Goal: Task Accomplishment & Management: Complete application form

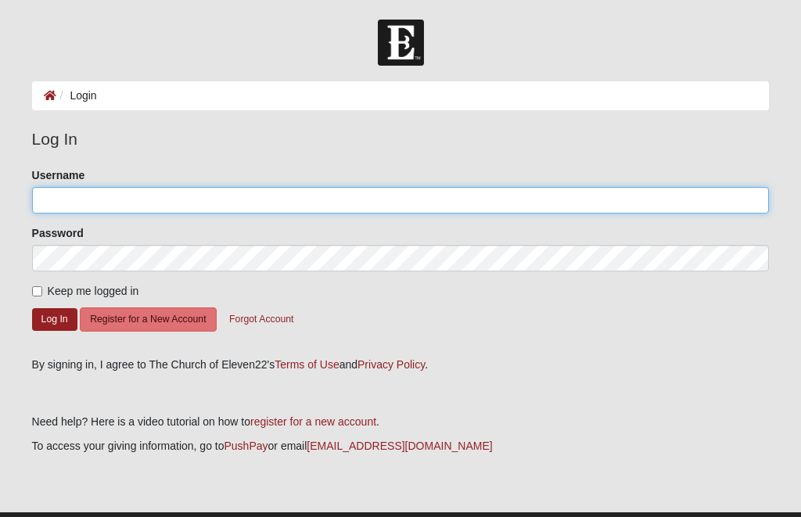
click at [232, 205] on input "Username" at bounding box center [401, 200] width 738 height 27
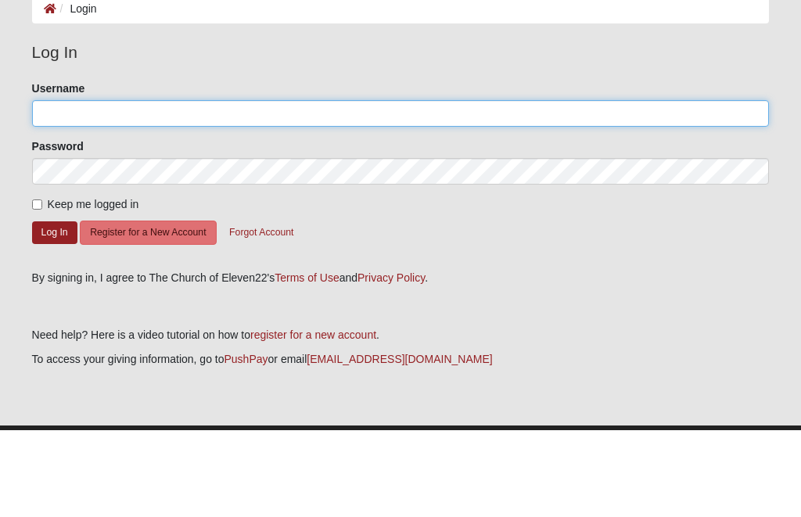
type input "bmappleberg"
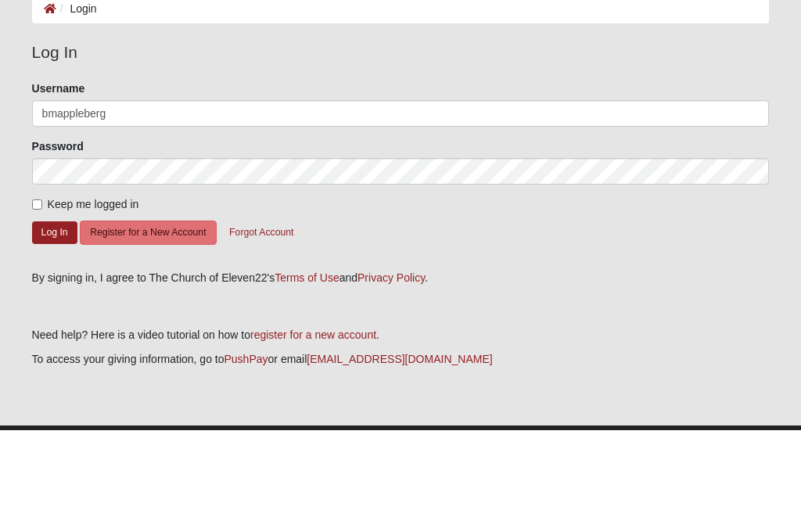
click at [54, 308] on button "Log In" at bounding box center [54, 319] width 45 height 23
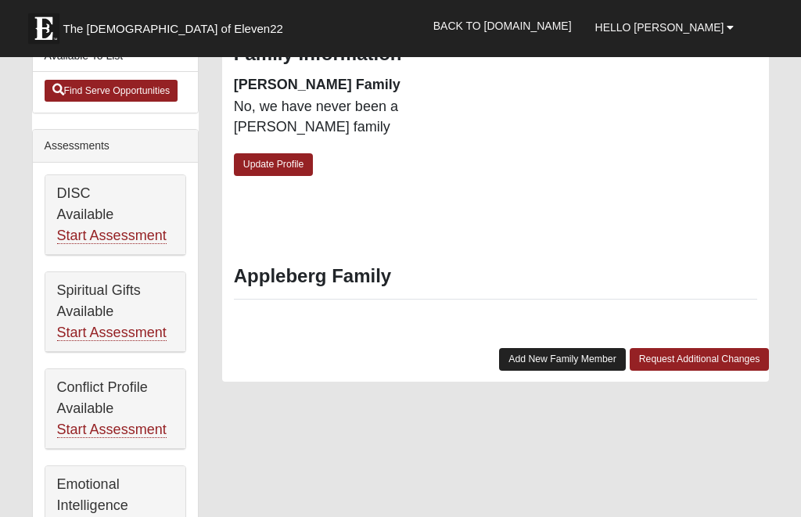
scroll to position [585, 0]
click at [567, 348] on link "Add New Family Member" at bounding box center [562, 359] width 127 height 23
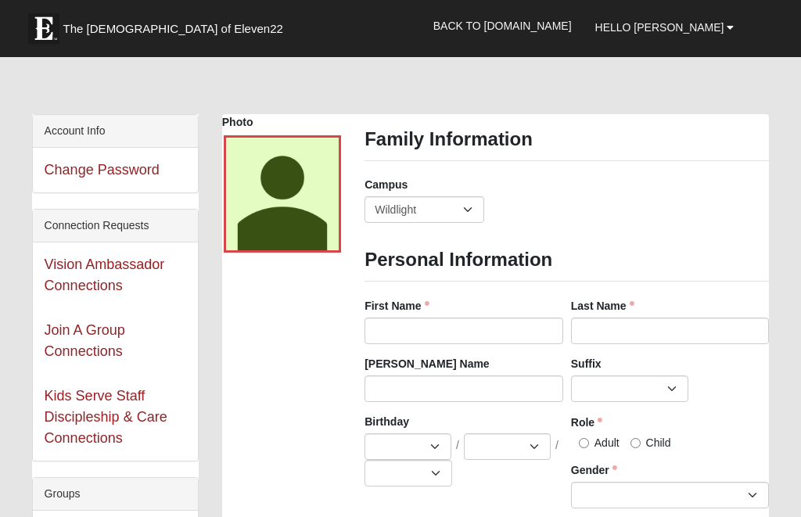
scroll to position [0, 0]
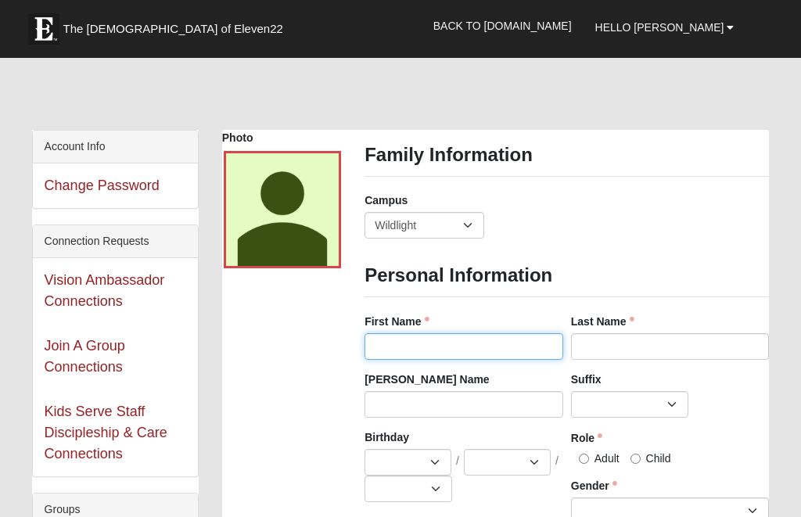
click at [464, 340] on input "First Name" at bounding box center [464, 346] width 199 height 27
type input "Brett"
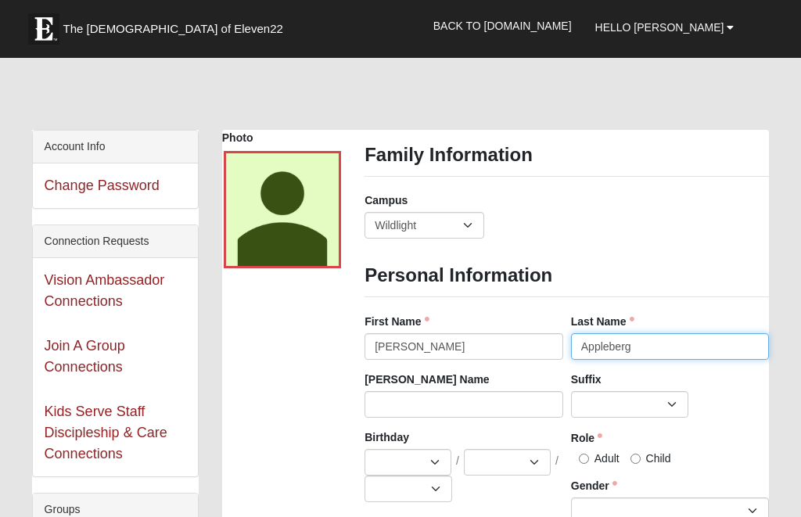
type input "Appleberg"
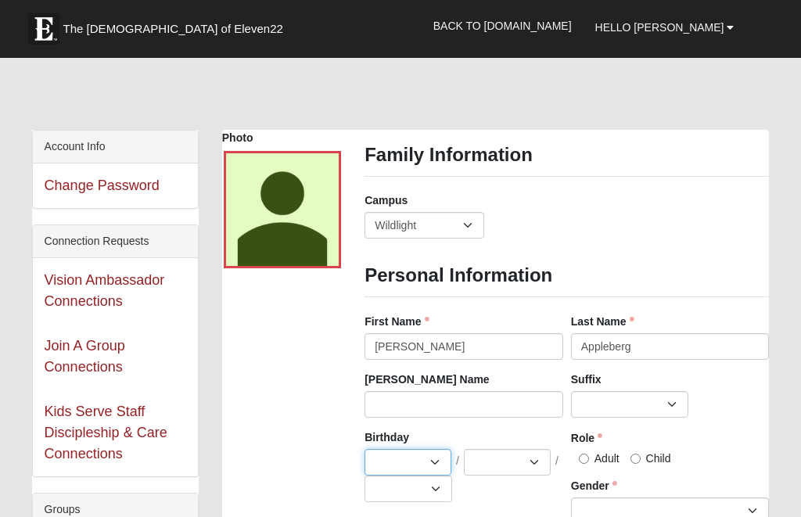
select select "7"
click at [534, 461] on select "1 2 3 4 5 6 7 8 9 10 11 12 13 14 15 16 17 18 19 20 21 22 23 24 25 26 27 28 29 3…" at bounding box center [507, 462] width 87 height 27
select select "3"
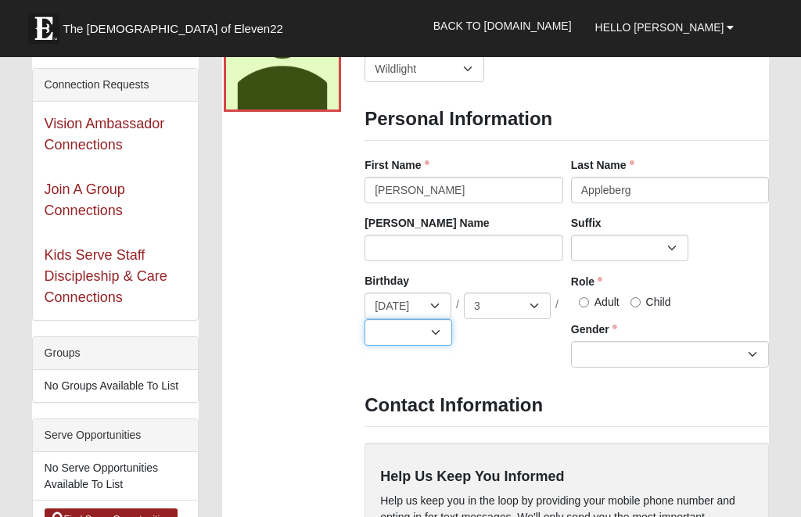
click at [433, 336] on select "2025 2024 2023 2022 2021 2020 2019 2018 2017 2016 2015 2014 2013 2012 2011 2010…" at bounding box center [409, 333] width 88 height 27
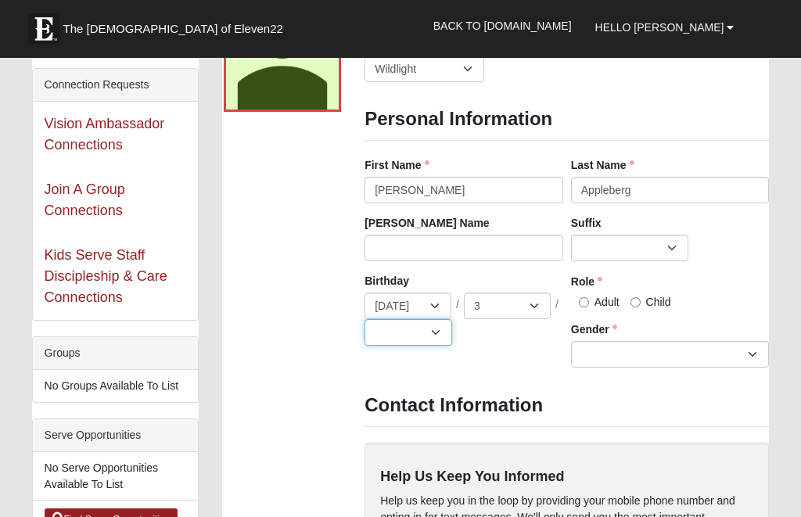
select select "1970"
click at [586, 304] on input "Adult" at bounding box center [584, 302] width 10 height 10
radio input "true"
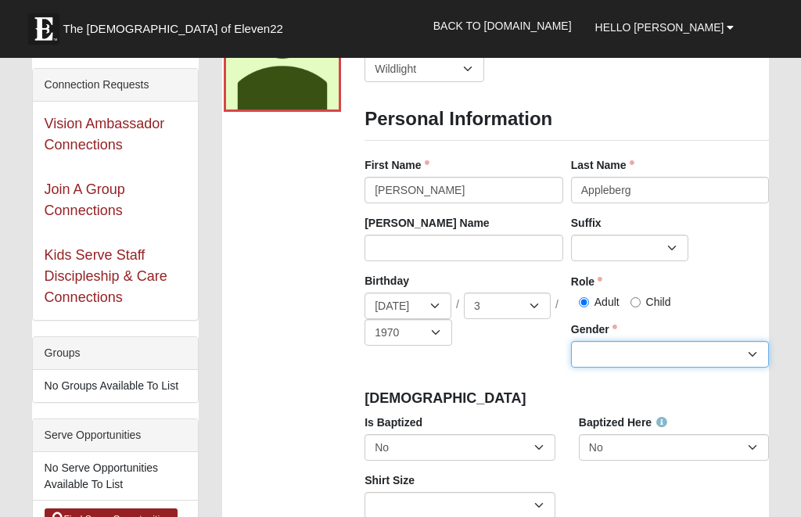
click at [748, 350] on select "Male Female" at bounding box center [670, 354] width 199 height 27
select select "Male"
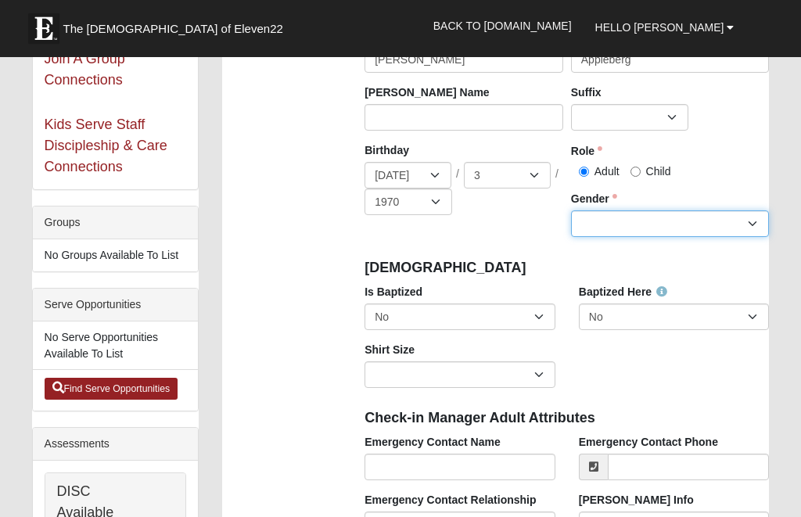
scroll to position [288, 0]
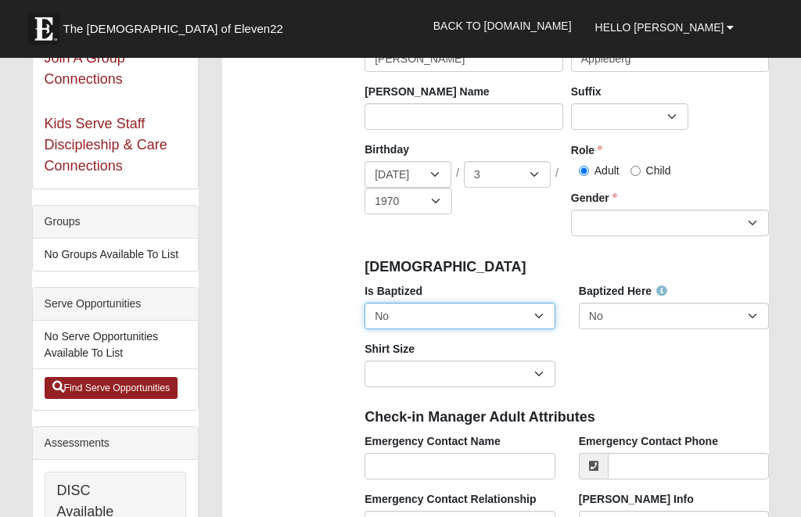
click at [540, 314] on select "No Yes" at bounding box center [460, 316] width 191 height 27
select select "True"
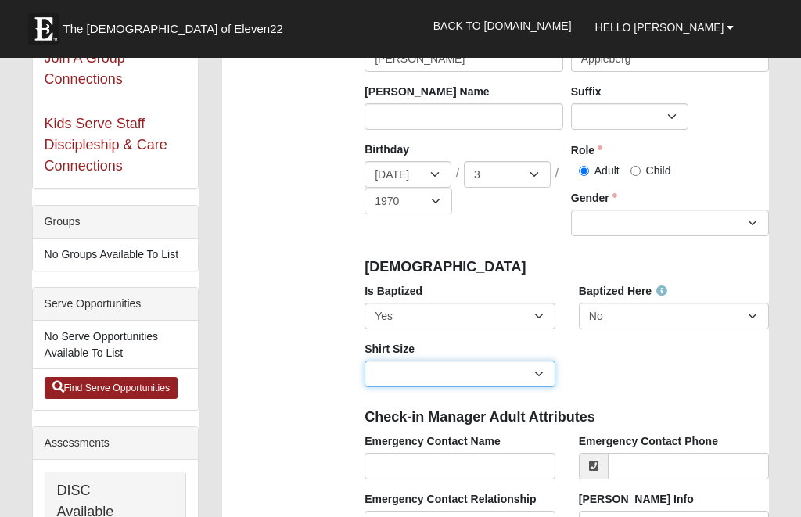
click at [537, 376] on select "Adult Small Adult Medium Adult Large Adult XL Adult XXL Adult 3XL Adult 4XL You…" at bounding box center [460, 374] width 191 height 27
select select "Adult 3XL"
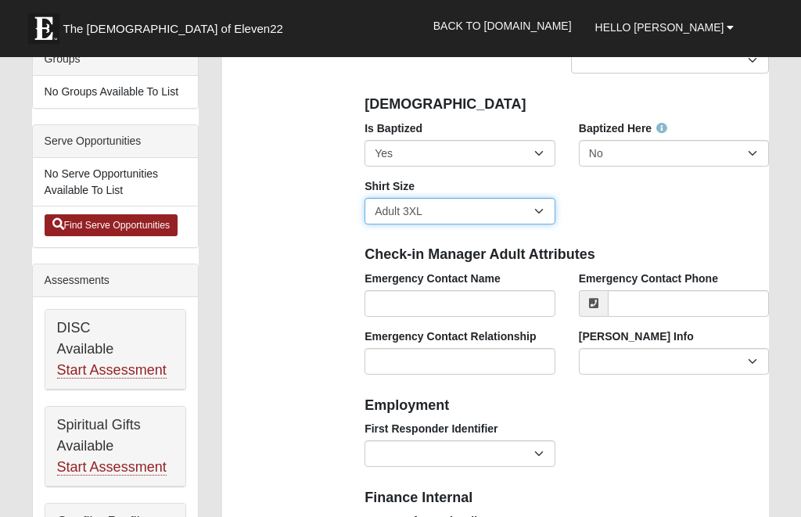
scroll to position [451, 0]
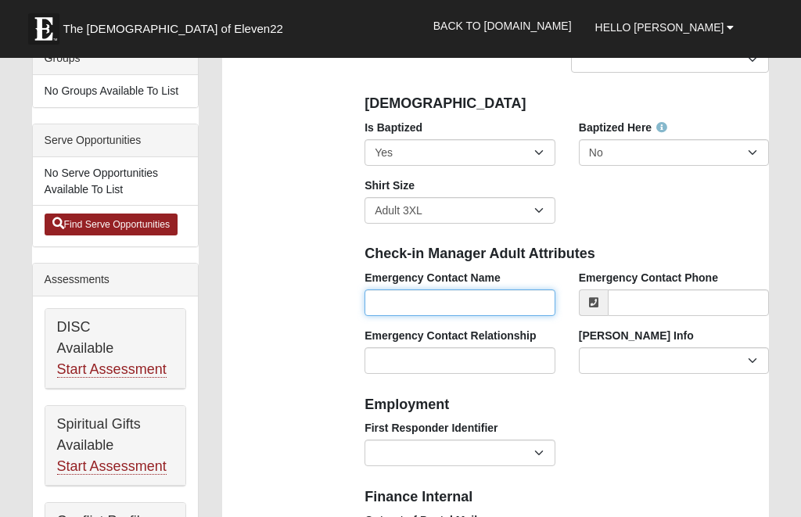
click at [492, 300] on input "Emergency Contact Name" at bounding box center [460, 303] width 191 height 27
type input "Michelle"
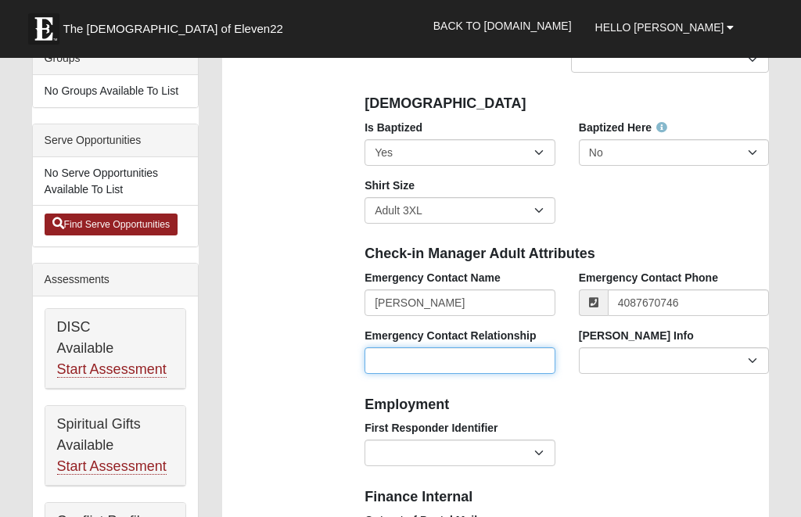
click at [514, 358] on input "Emergency Contact Relationship" at bounding box center [460, 360] width 191 height 27
type input "(408) 767-0746"
type input "Spouse"
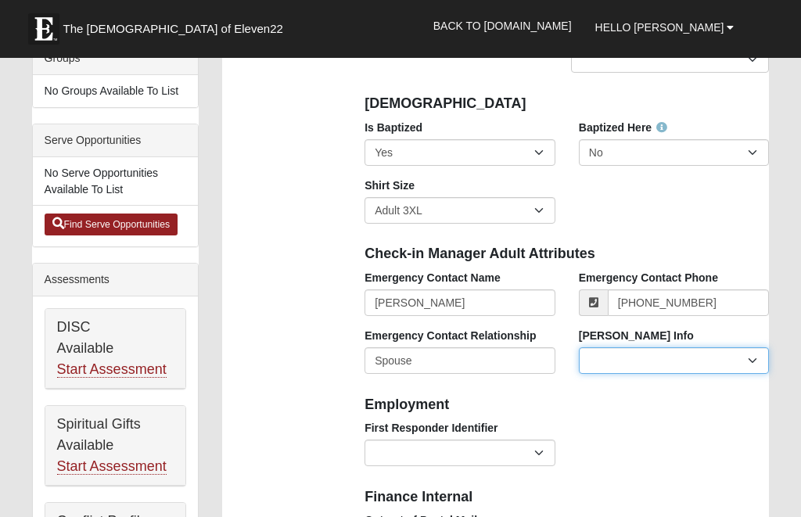
click at [756, 353] on select "Current Foster Child Current Foster Parent Former Foster Child Former Foster Pa…" at bounding box center [674, 360] width 191 height 27
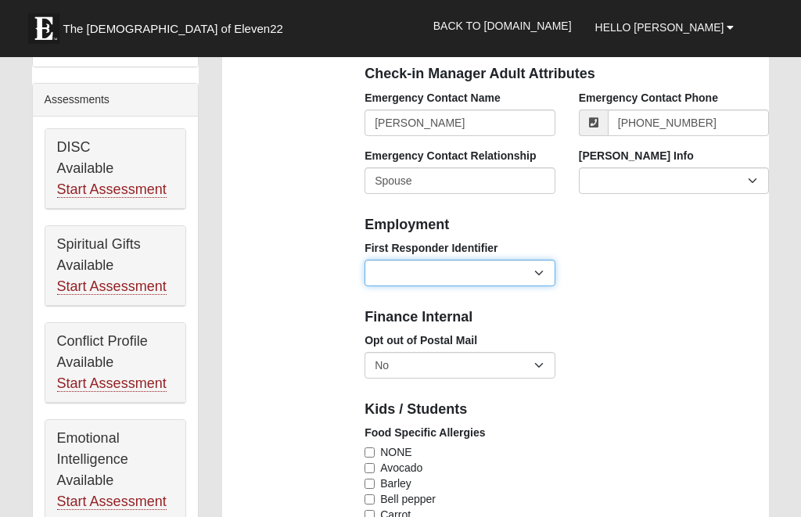
click at [538, 265] on select "EMT | Paramedic | Medical Firefighter | Fire Department Police Officer | Sherif…" at bounding box center [460, 274] width 191 height 27
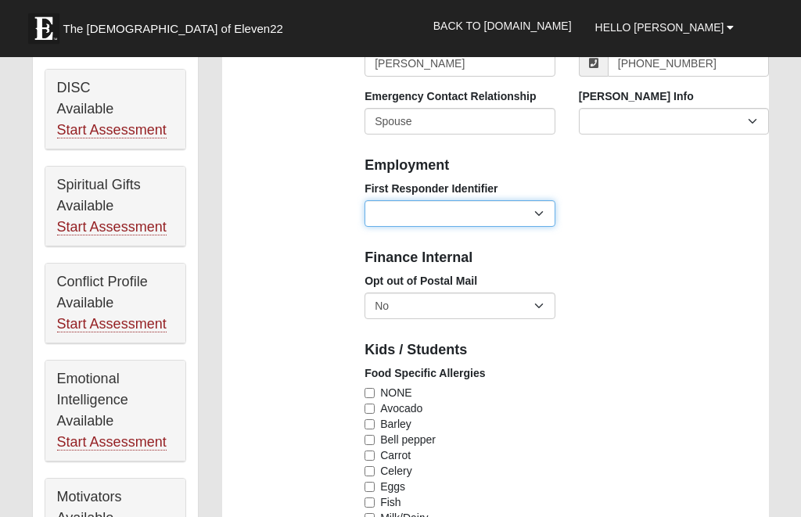
scroll to position [693, 0]
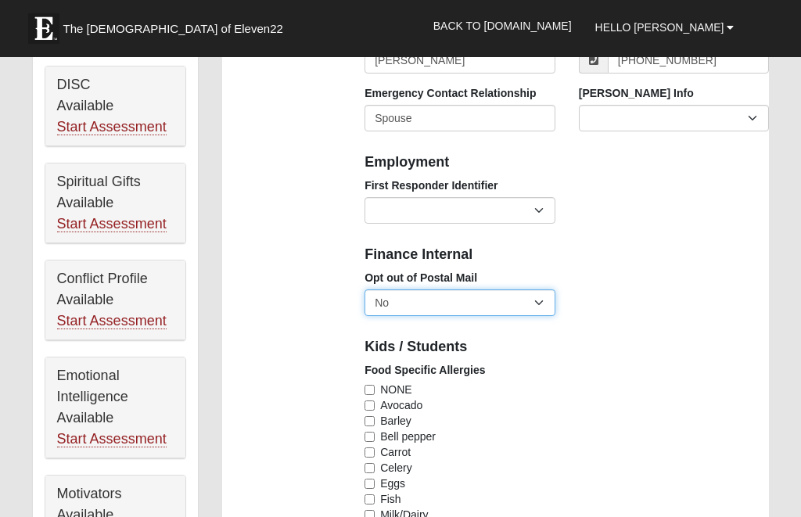
click at [539, 307] on select "No Yes" at bounding box center [460, 303] width 191 height 27
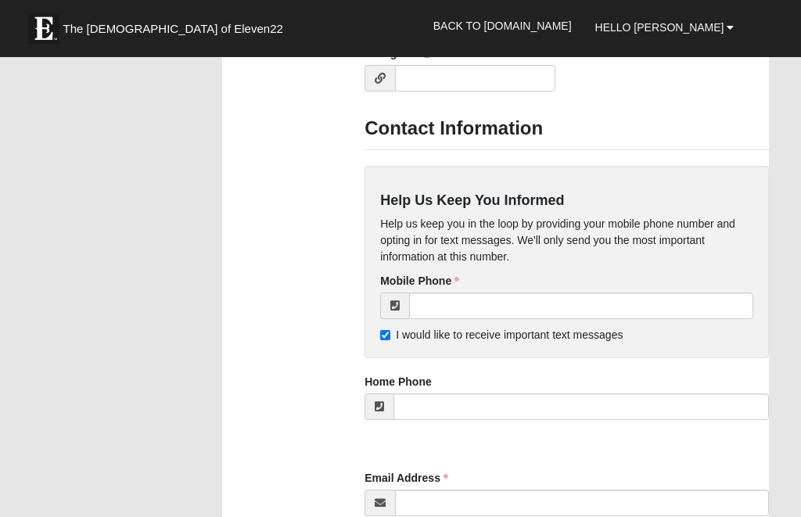
scroll to position [1480, 0]
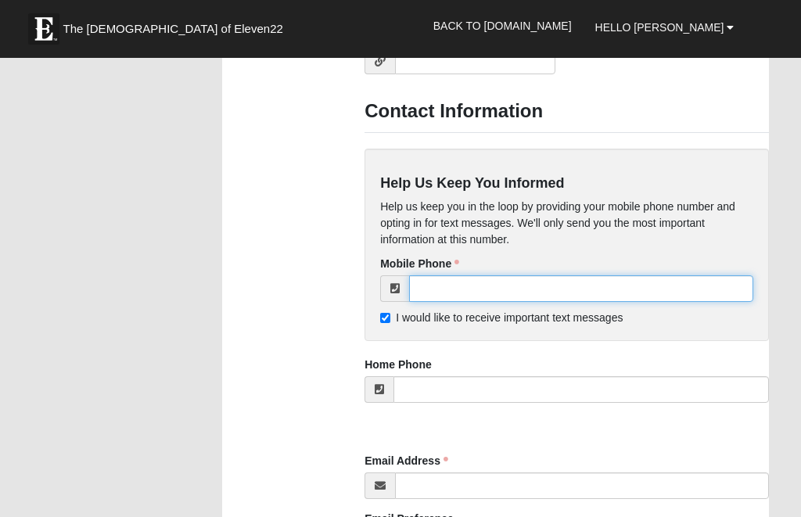
click at [583, 286] on input "tel" at bounding box center [581, 288] width 344 height 27
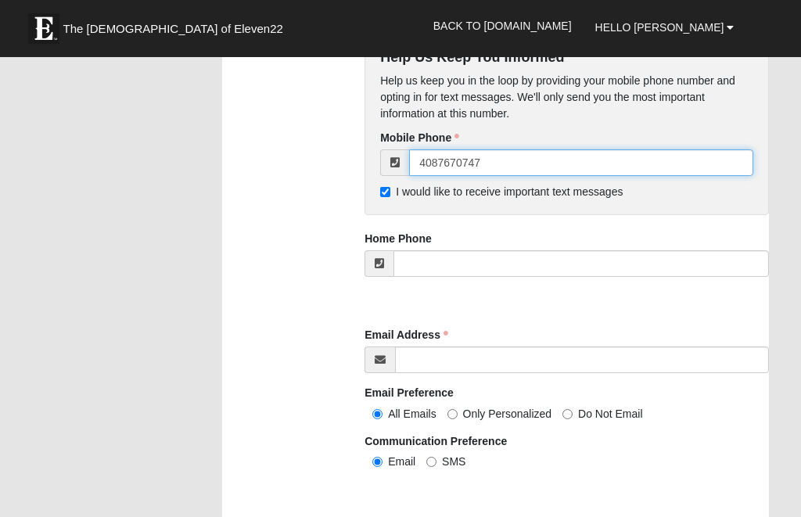
scroll to position [1608, 0]
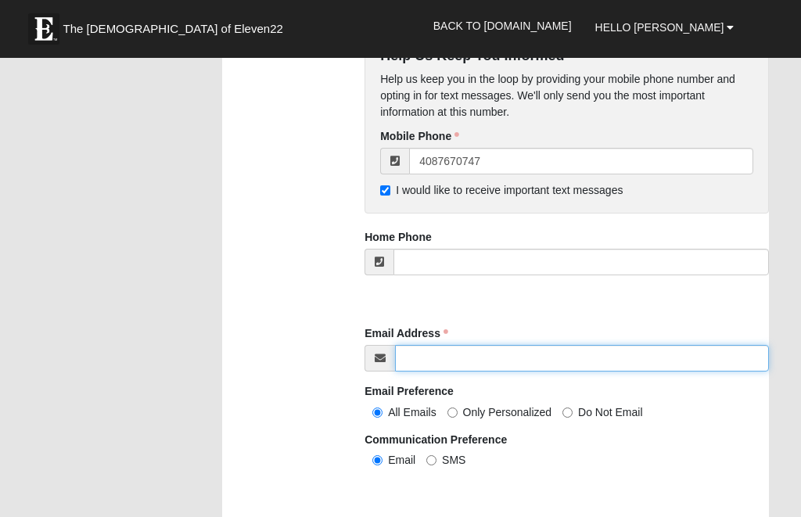
click at [578, 358] on input "Email Address" at bounding box center [582, 358] width 374 height 27
type input "(408) 767-0747"
type input "brettappleberg@gmail.com"
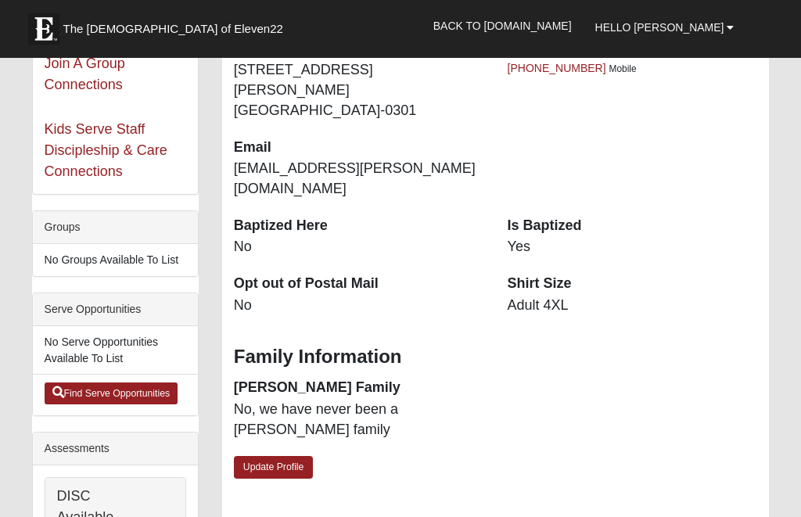
scroll to position [324, 0]
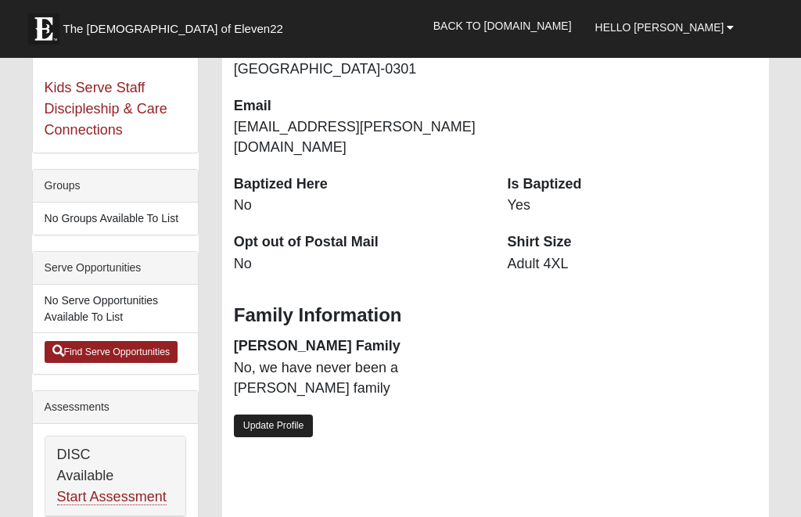
click at [283, 415] on link "Update Profile" at bounding box center [274, 426] width 80 height 23
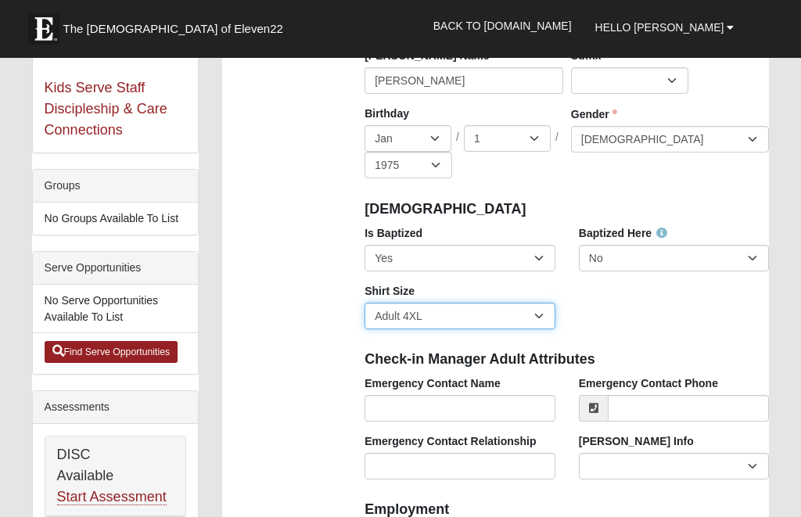
click at [540, 315] on select "Adult Small Adult Medium Adult Large Adult XL Adult XXL Adult 3XL Adult 4XL You…" at bounding box center [460, 316] width 191 height 27
select select "Adult XXL"
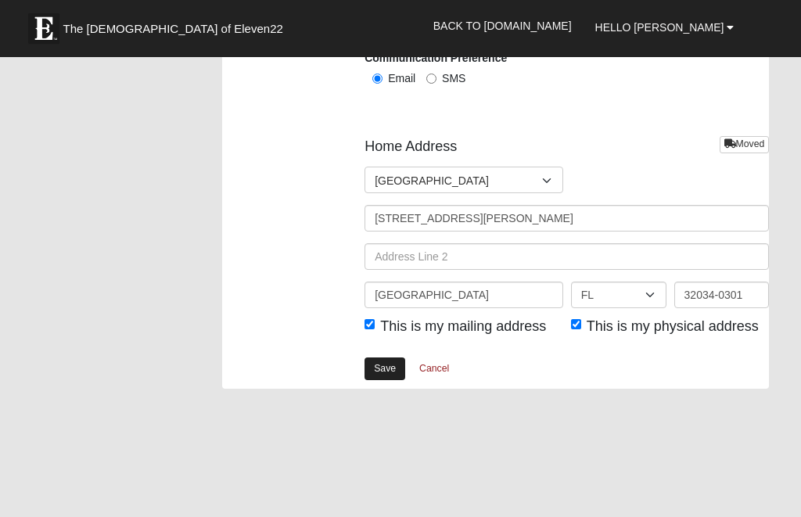
scroll to position [2088, 0]
click at [388, 360] on link "Save" at bounding box center [385, 369] width 41 height 23
